Goal: Go to known website: Go to known website

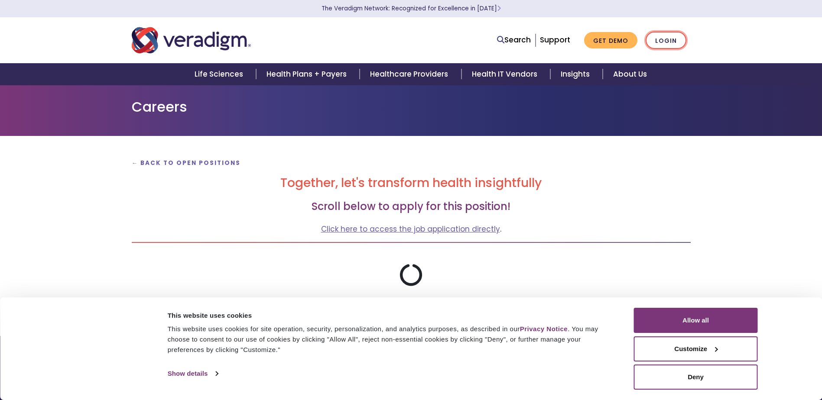
click at [661, 44] on link "Login" at bounding box center [666, 41] width 41 height 18
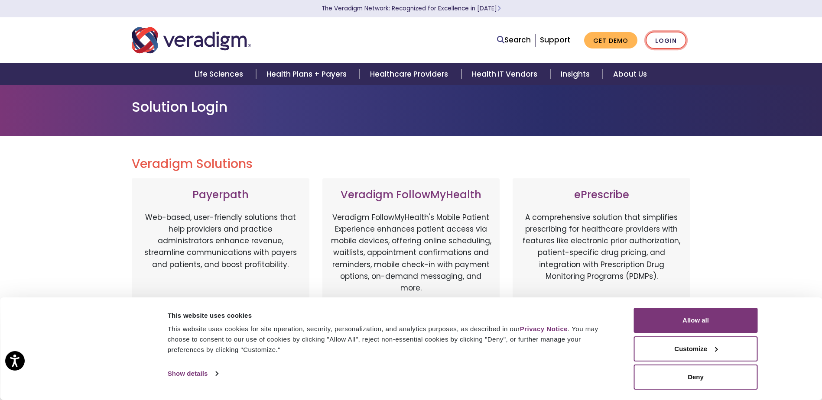
click at [664, 42] on link "Login" at bounding box center [666, 41] width 41 height 18
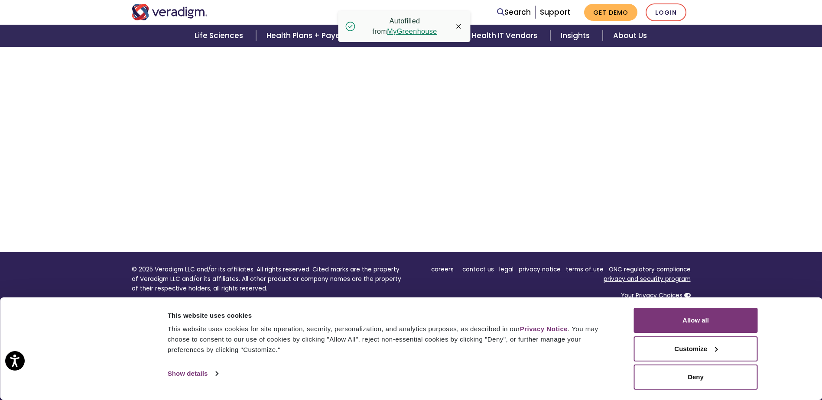
scroll to position [281, 0]
